Goal: Register for event/course: Sign up to attend an event or enroll in a course

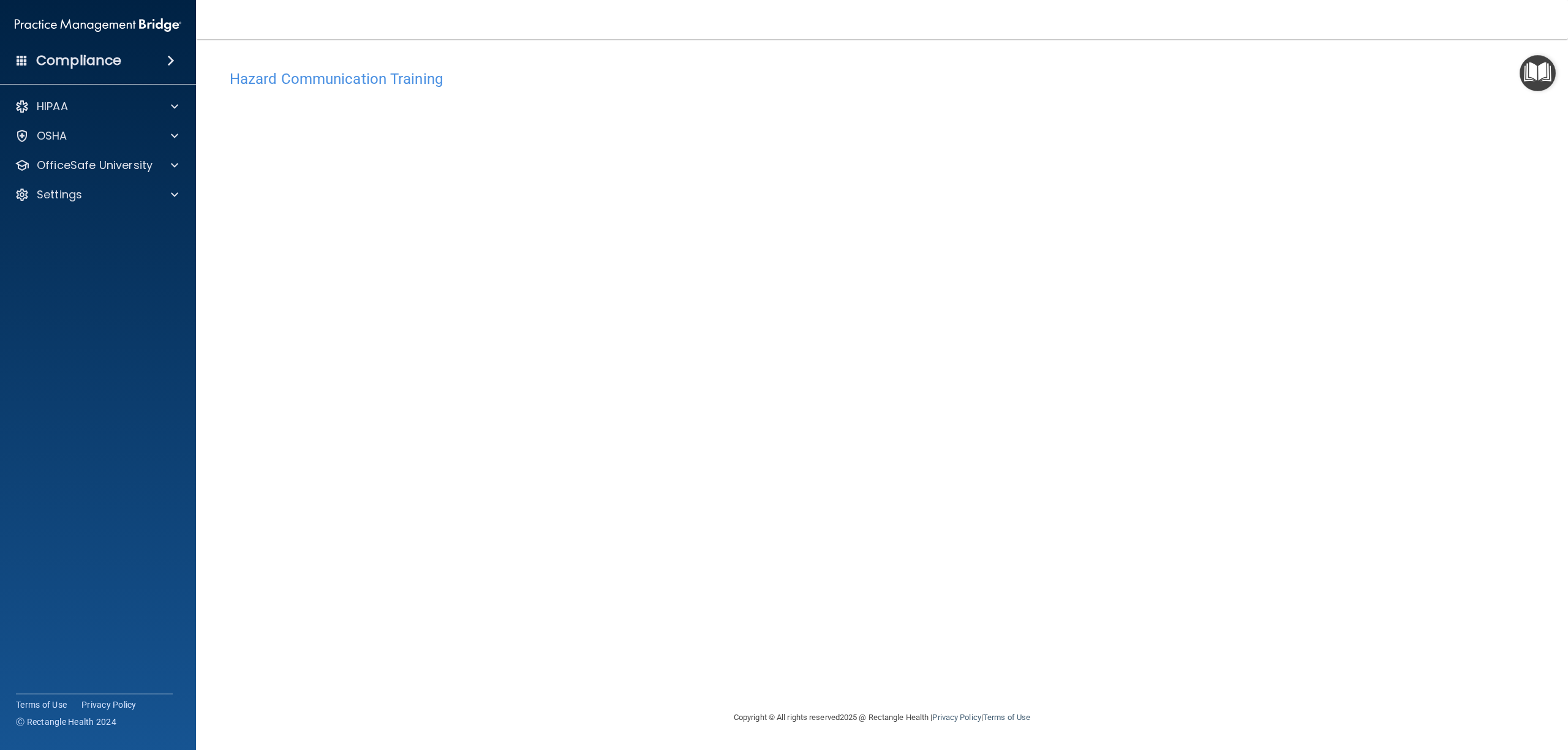
click at [1145, 263] on div "Hazard Communication Training This course doesn’t expire until . Are you sure y…" at bounding box center [882, 387] width 1324 height 646
click at [1156, 341] on div "Hazard Communication Training This course doesn’t expire until . Are you sure y…" at bounding box center [882, 387] width 1324 height 646
click at [1156, 510] on div "Hazard Communication Training This course doesn’t expire until . Are you sure y…" at bounding box center [882, 387] width 1324 height 646
click at [990, 204] on div "Hazard Communication Training This course doesn’t expire until . Are you sure y…" at bounding box center [882, 387] width 1324 height 646
click at [1275, 140] on div "Hazard Communication Training This course doesn’t expire until . Are you sure y…" at bounding box center [882, 387] width 1324 height 646
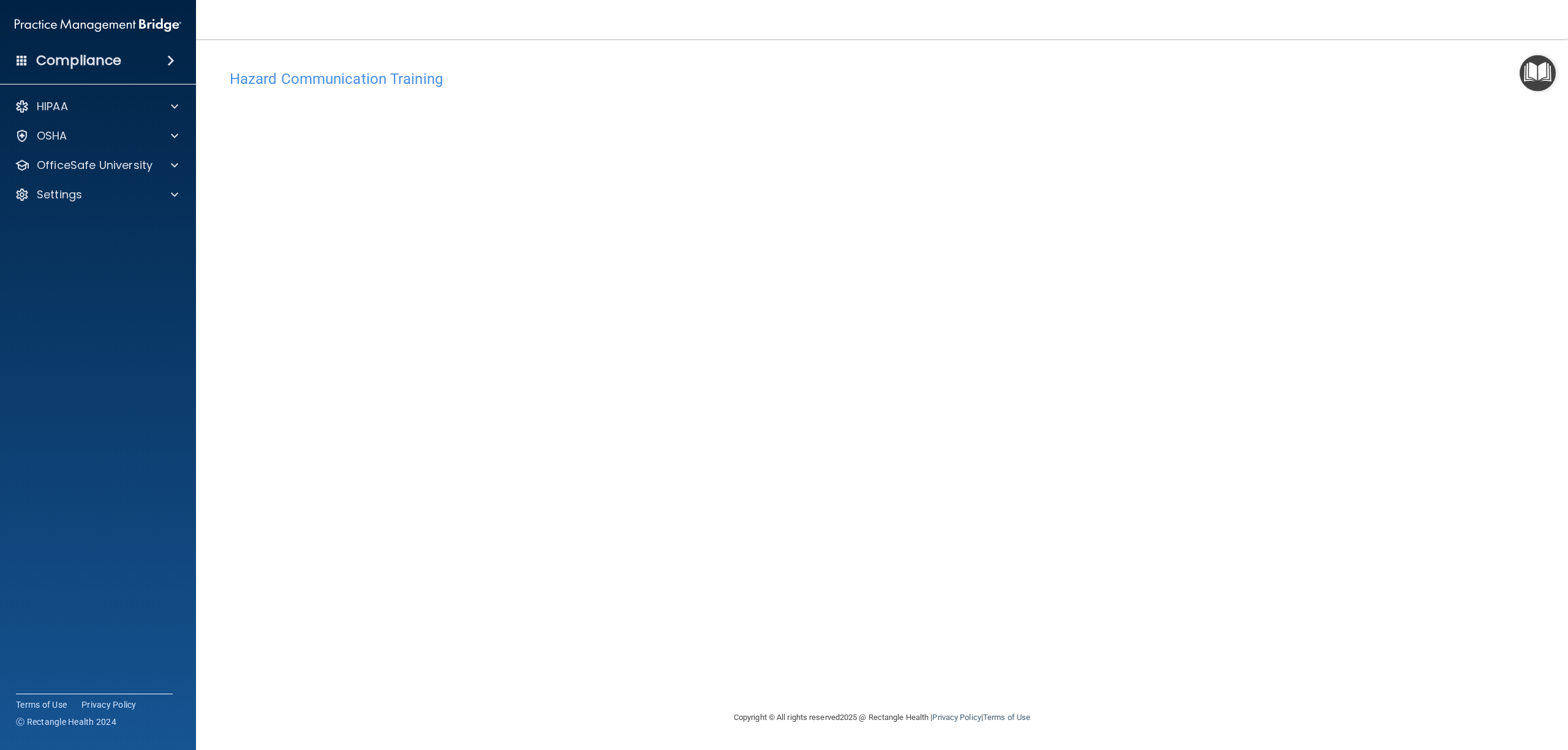
click at [1130, 251] on div "Hazard Communication Training This course doesn’t expire until . Are you sure y…" at bounding box center [882, 387] width 1324 height 646
click at [1027, 451] on div "Hazard Communication Training This course doesn’t expire until . Are you sure y…" at bounding box center [882, 387] width 1324 height 646
click at [1006, 255] on div "Hazard Communication Training This course doesn’t expire until . Are you sure y…" at bounding box center [882, 387] width 1324 height 646
click at [1021, 361] on div "Hazard Communication Training This course doesn’t expire until . Are you sure y…" at bounding box center [882, 387] width 1324 height 646
click at [1040, 380] on div "Hazard Communication Training This course doesn’t expire until . Are you sure y…" at bounding box center [882, 387] width 1324 height 646
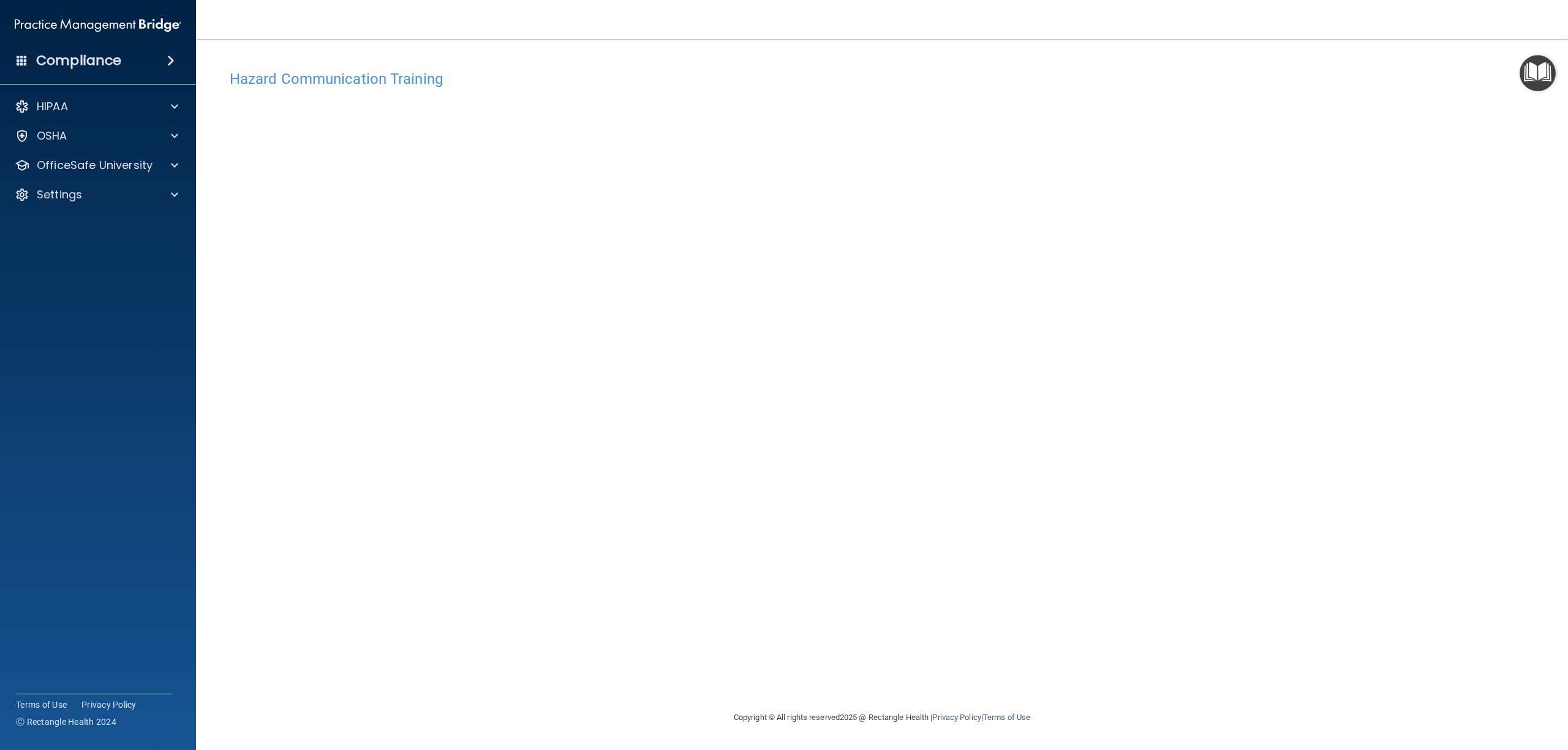
click at [952, 317] on div "Hazard Communication Training This course doesn’t expire until . Are you sure y…" at bounding box center [882, 387] width 1324 height 646
click at [919, 311] on div "Hazard Communication Training This course doesn’t expire until . Are you sure y…" at bounding box center [882, 387] width 1324 height 646
click at [1015, 251] on div "Hazard Communication Training This course doesn’t expire until . Are you sure y…" at bounding box center [882, 387] width 1324 height 646
click at [69, 137] on div "OSHA" at bounding box center [81, 136] width 152 height 15
click at [87, 218] on p "OfficeSafe University" at bounding box center [94, 224] width 115 height 15
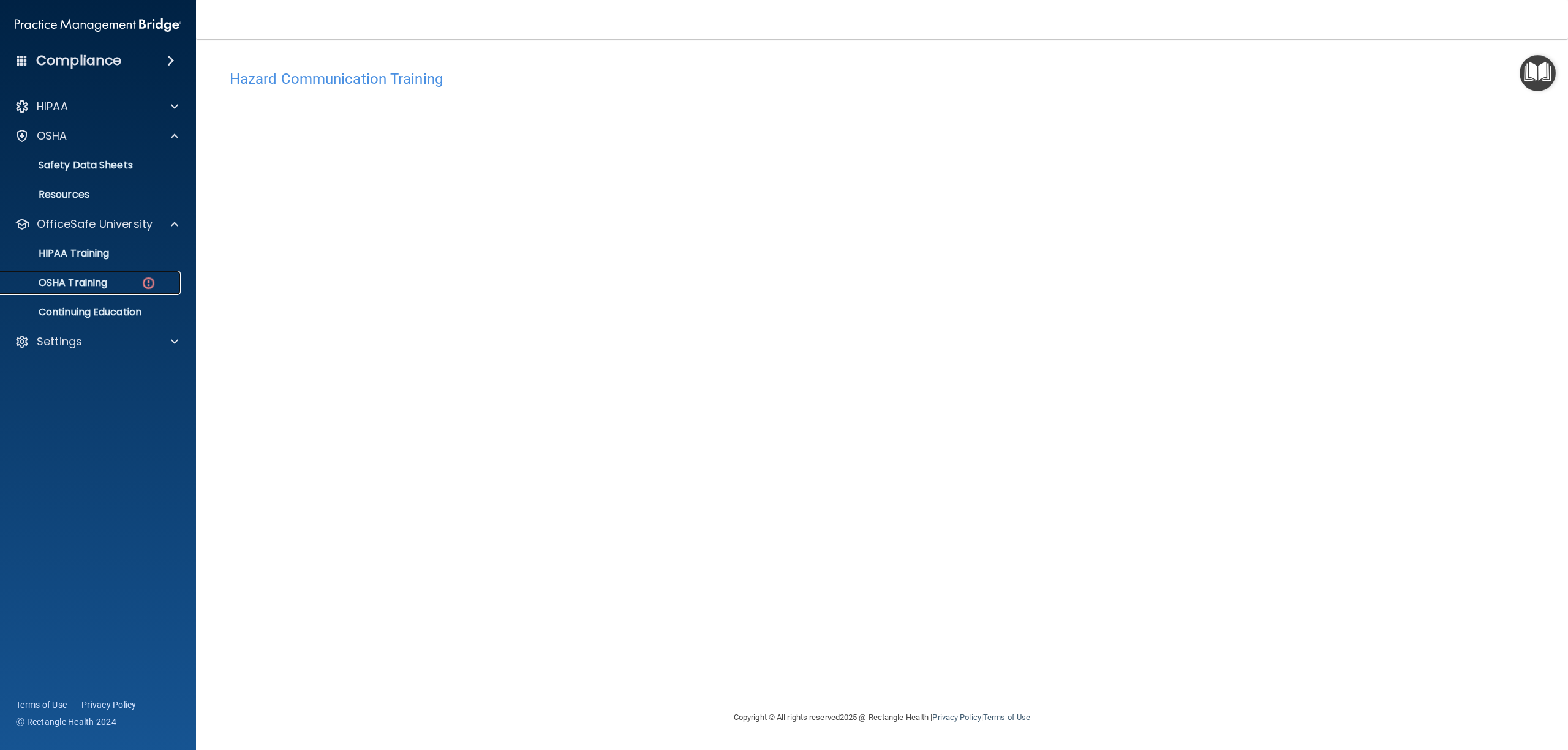
click at [84, 285] on p "OSHA Training" at bounding box center [57, 282] width 99 height 12
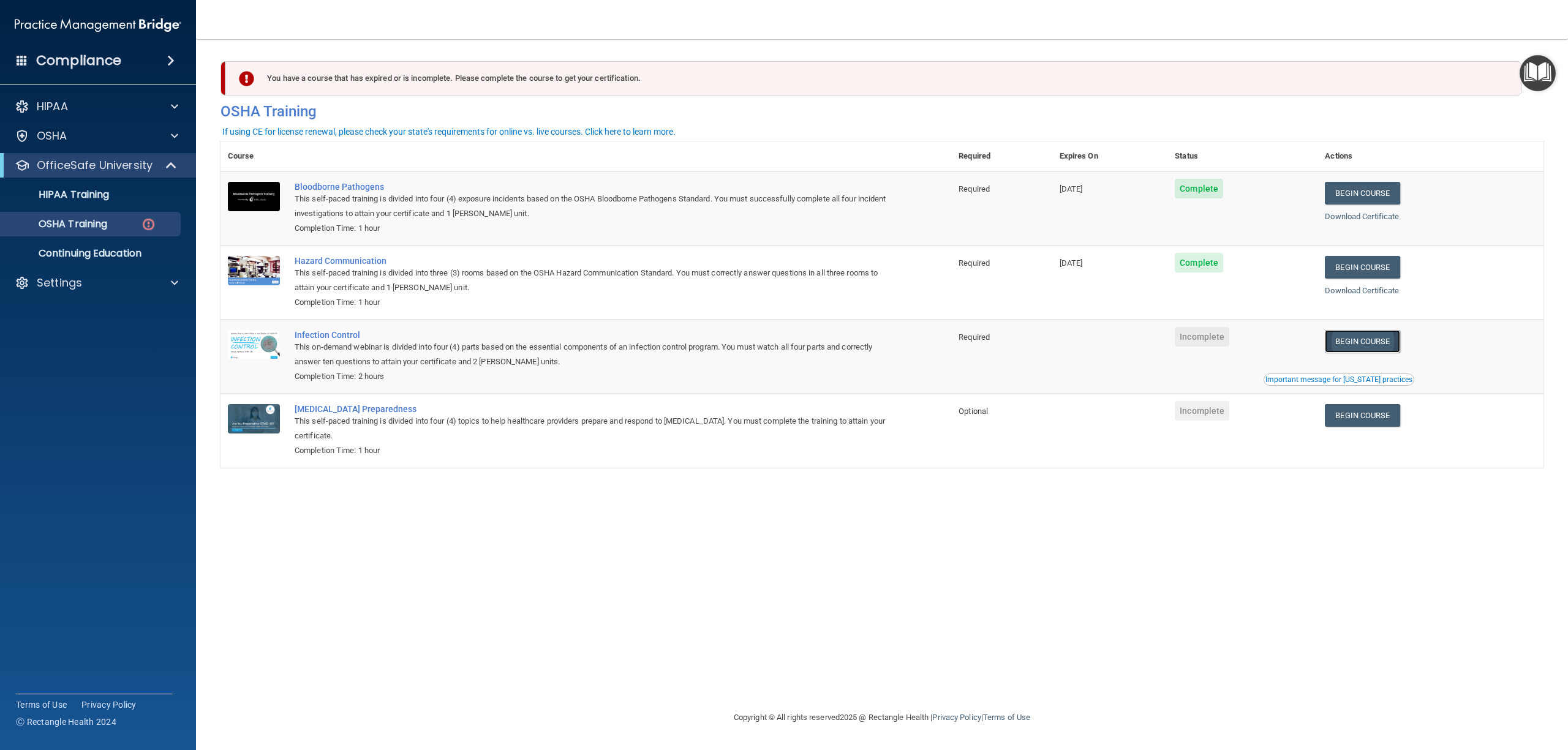
click at [1374, 338] on link "Begin Course" at bounding box center [1363, 340] width 74 height 23
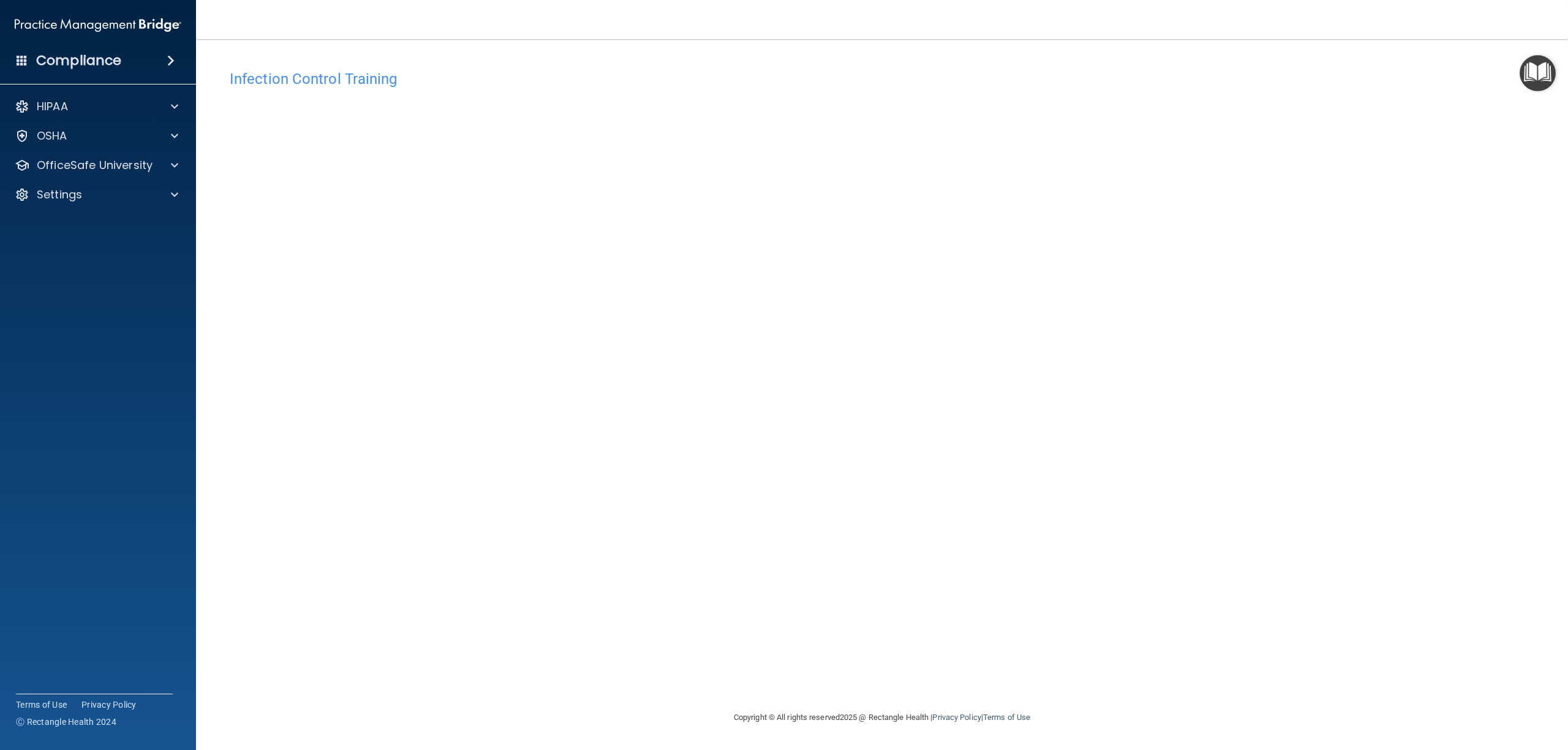
click at [983, 343] on div "Infection Control Training This course doesn’t expire until . Are you sure you …" at bounding box center [882, 387] width 1324 height 646
